Goal: Find specific page/section: Find specific page/section

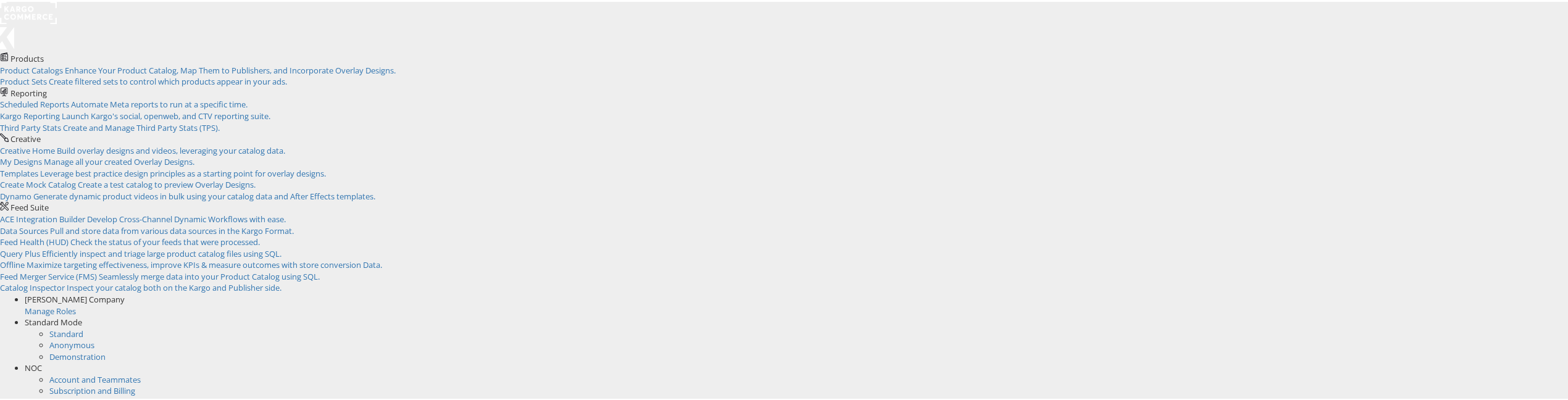
scroll to position [326, 0]
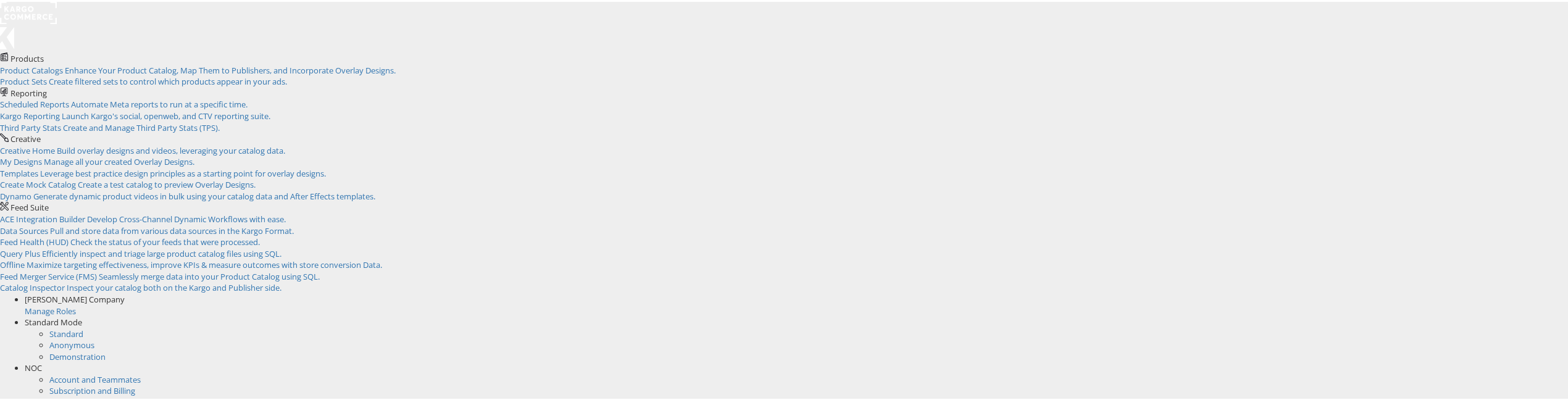
click at [42, 361] on span "NOC" at bounding box center [33, 366] width 17 height 11
click at [121, 373] on link "Internal Dashboard" at bounding box center [85, 378] width 72 height 11
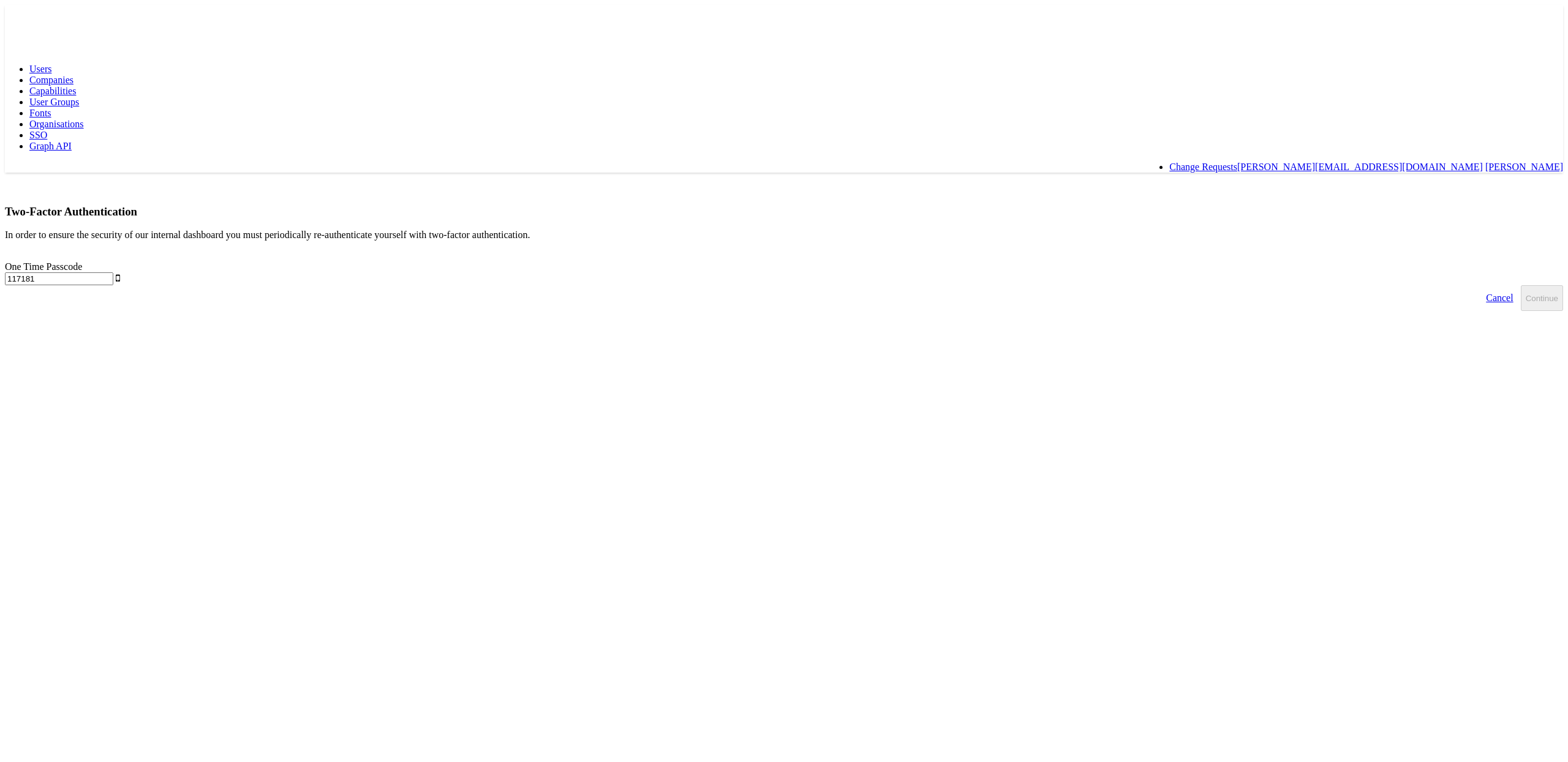
type input "117181"
click at [1521, 285] on button "Continue" at bounding box center [1542, 298] width 42 height 26
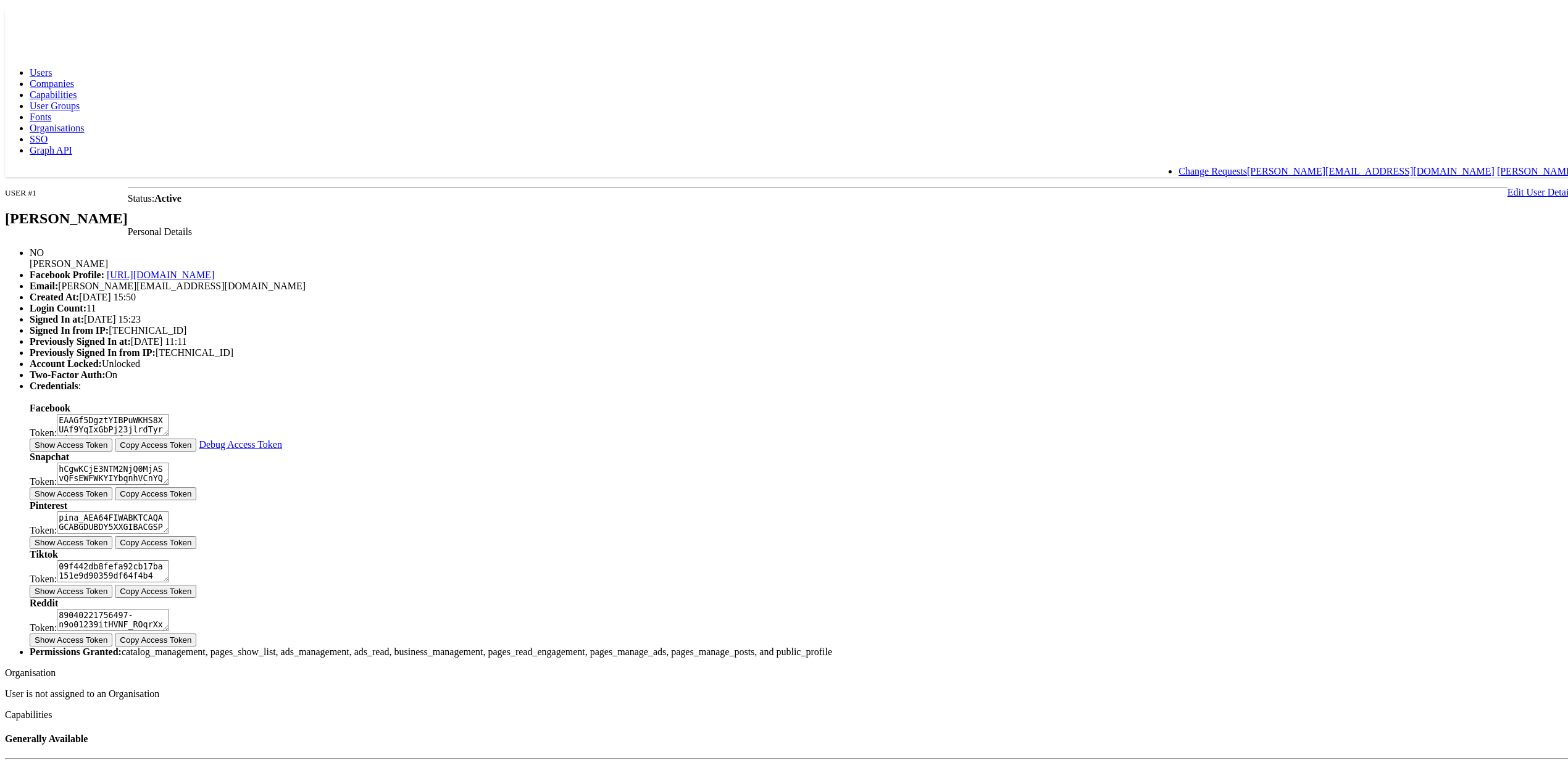
click at [77, 86] on span "Capabilities" at bounding box center [53, 91] width 47 height 11
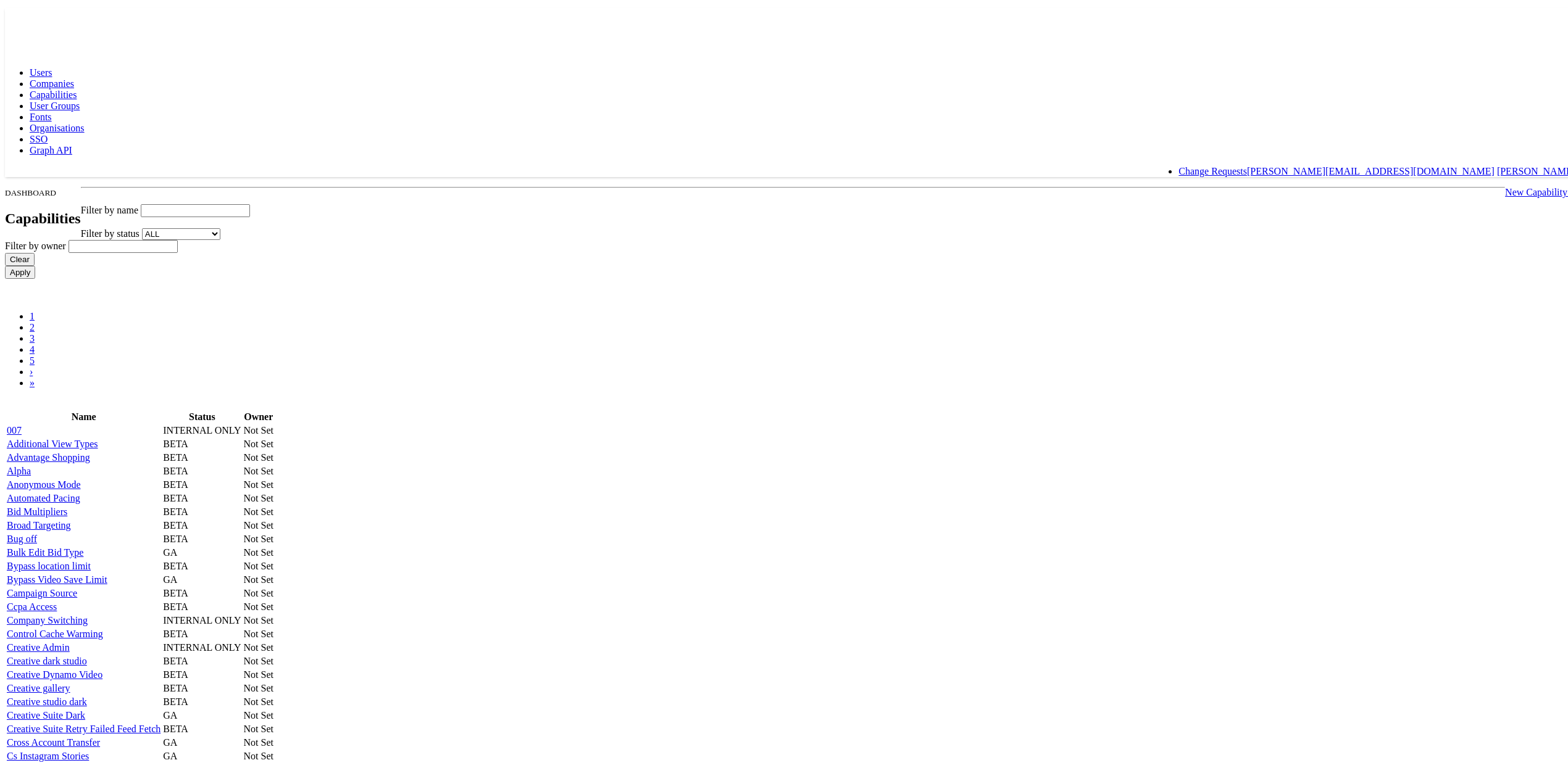
click at [250, 201] on input "text" at bounding box center [195, 208] width 109 height 13
type input "pac"
click at [5, 263] on input "Apply" at bounding box center [20, 269] width 30 height 13
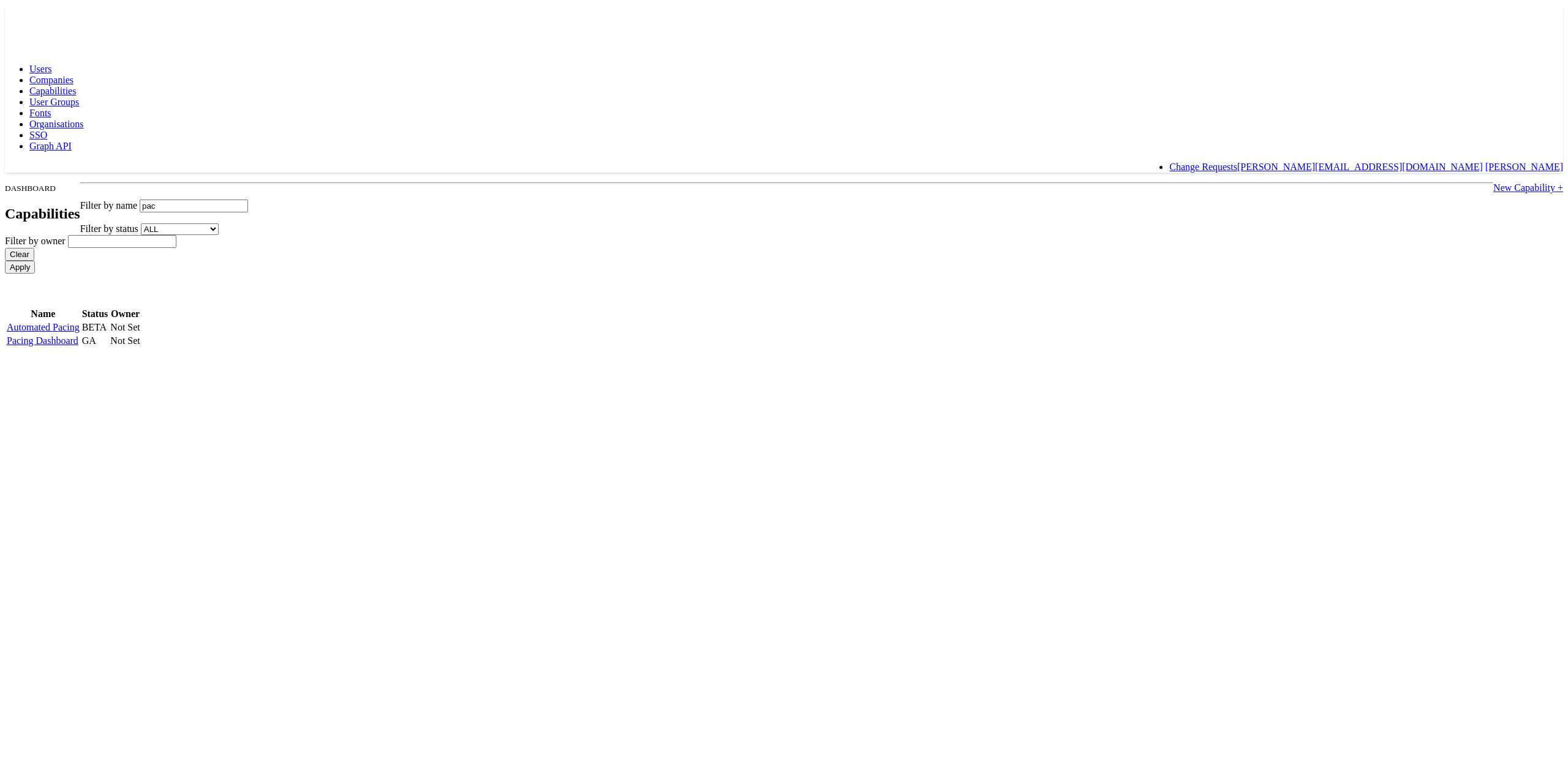
click at [80, 322] on link "Automated Pacing" at bounding box center [43, 327] width 73 height 11
click at [79, 335] on link "Pacing Dashboard" at bounding box center [43, 340] width 72 height 11
